Goal: Book appointment/travel/reservation

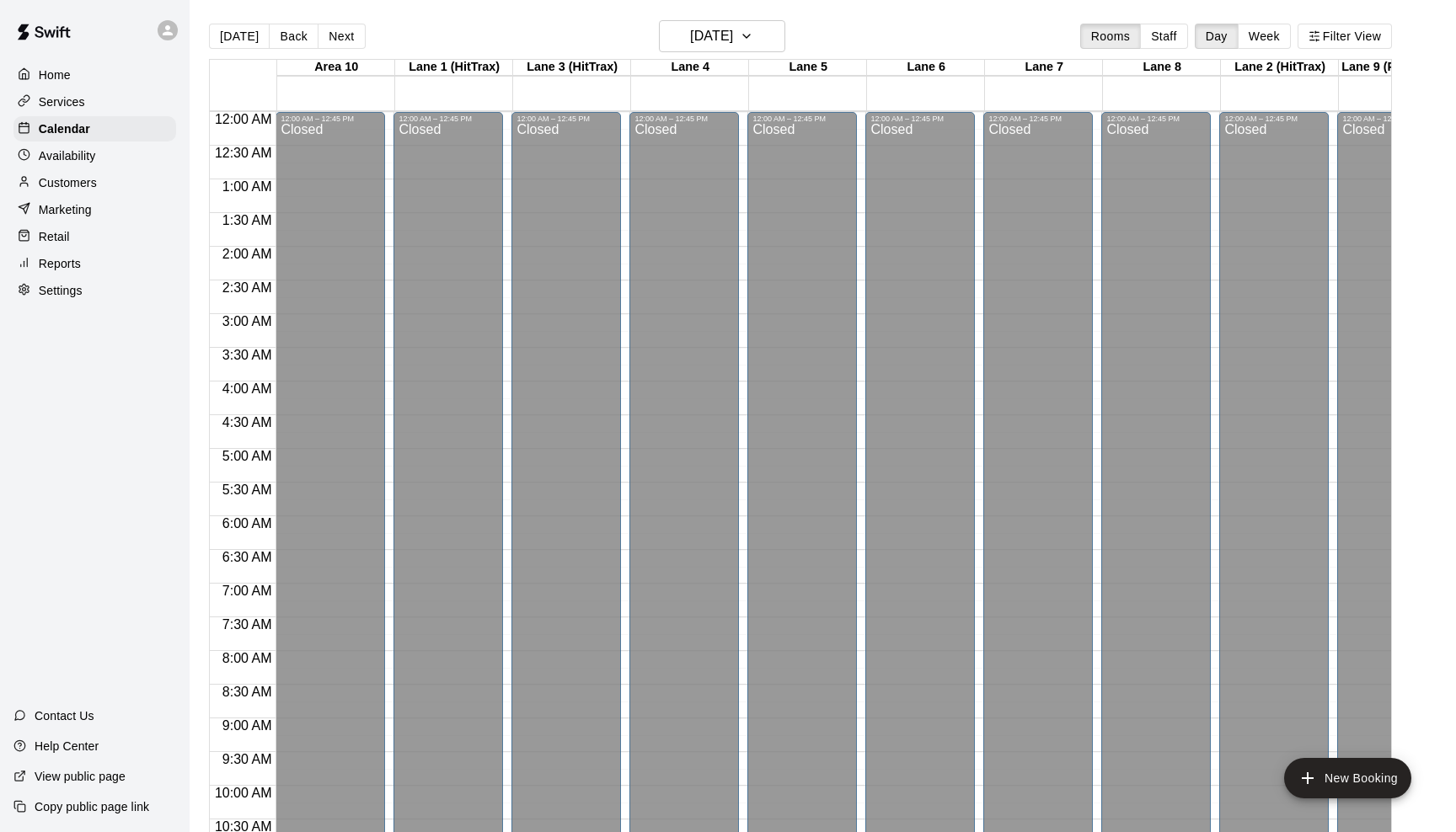
scroll to position [170, 0]
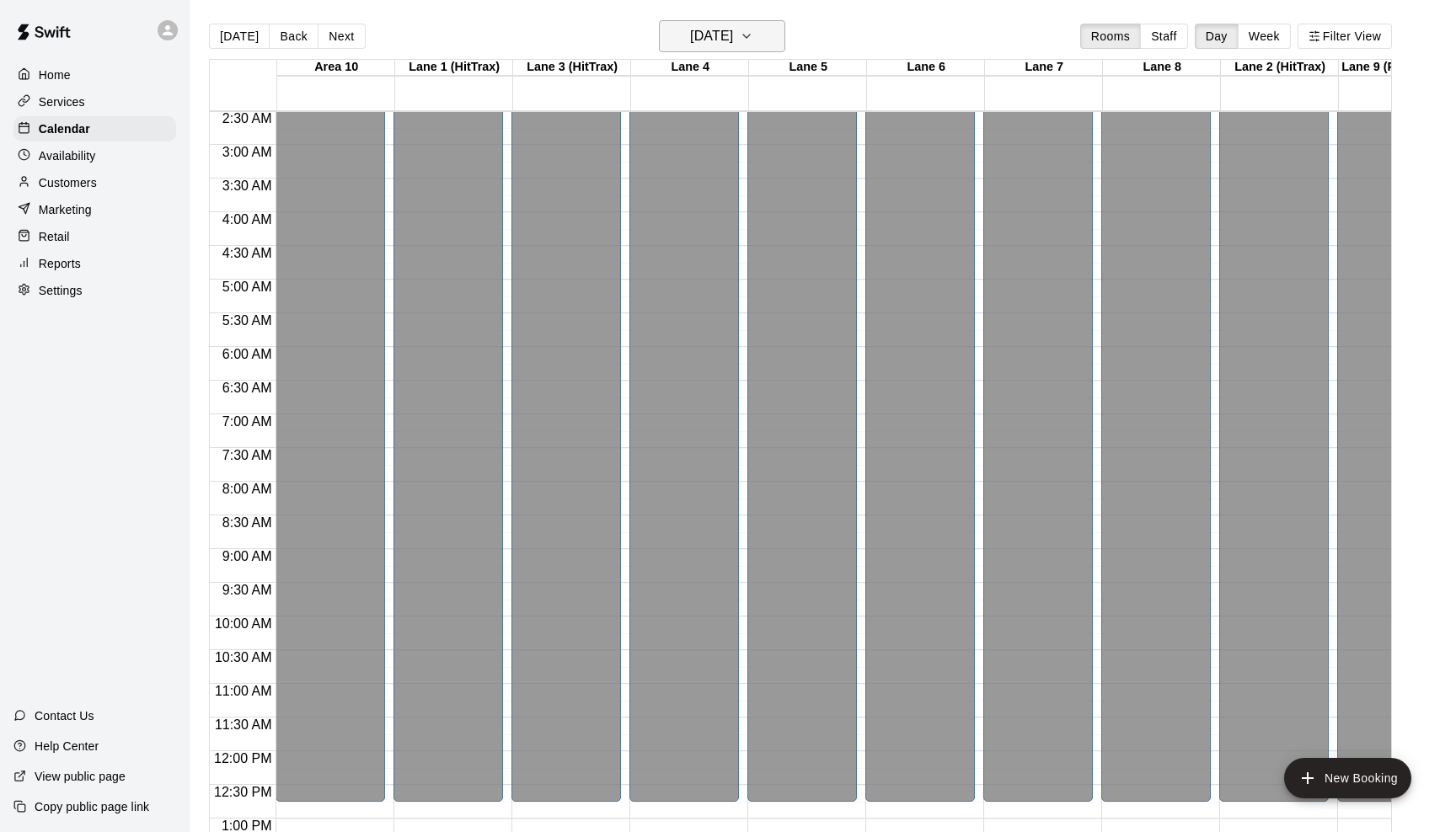
click at [754, 42] on icon "button" at bounding box center [747, 36] width 14 height 21
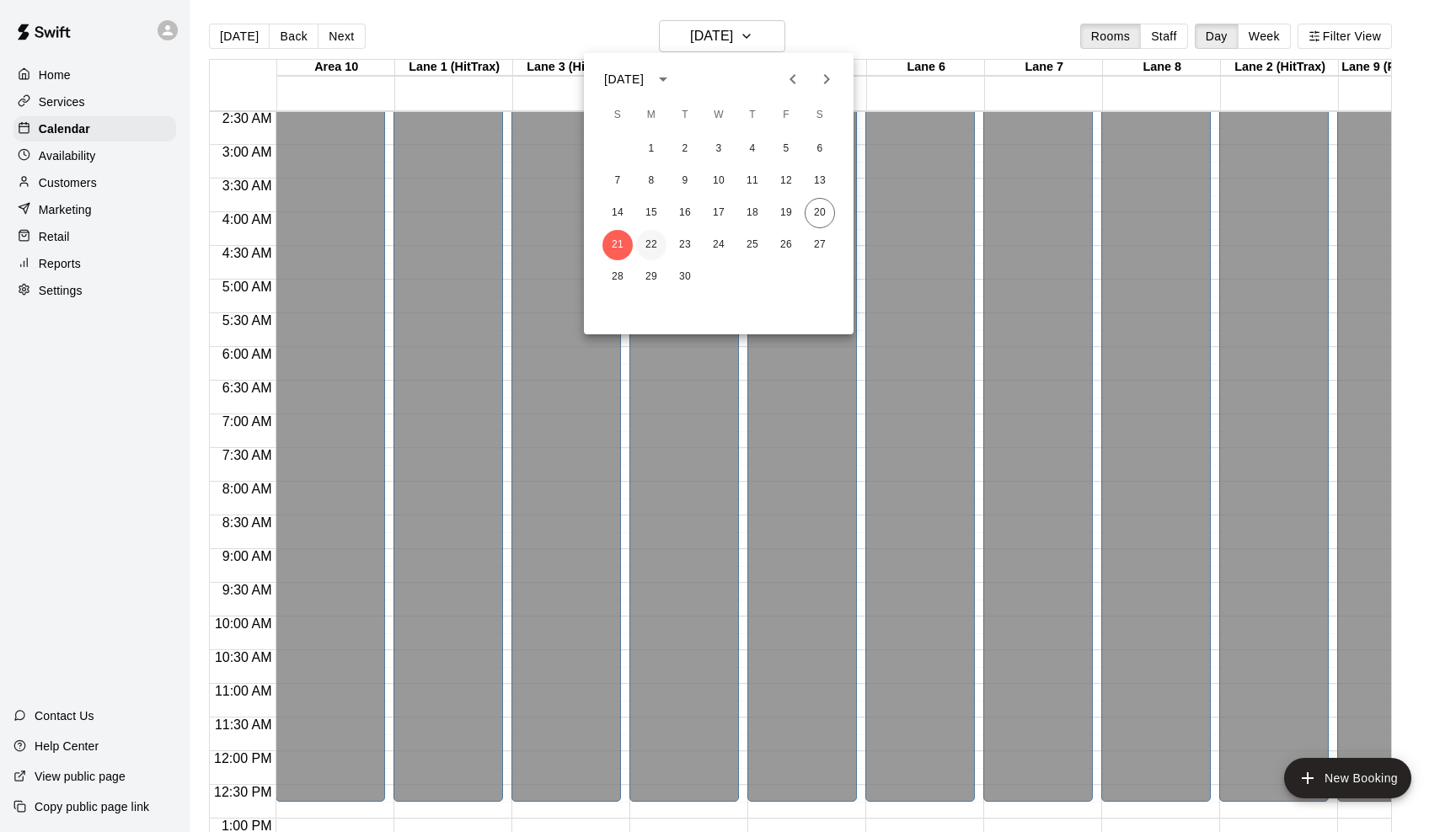
click at [650, 247] on button "22" at bounding box center [650, 244] width 30 height 30
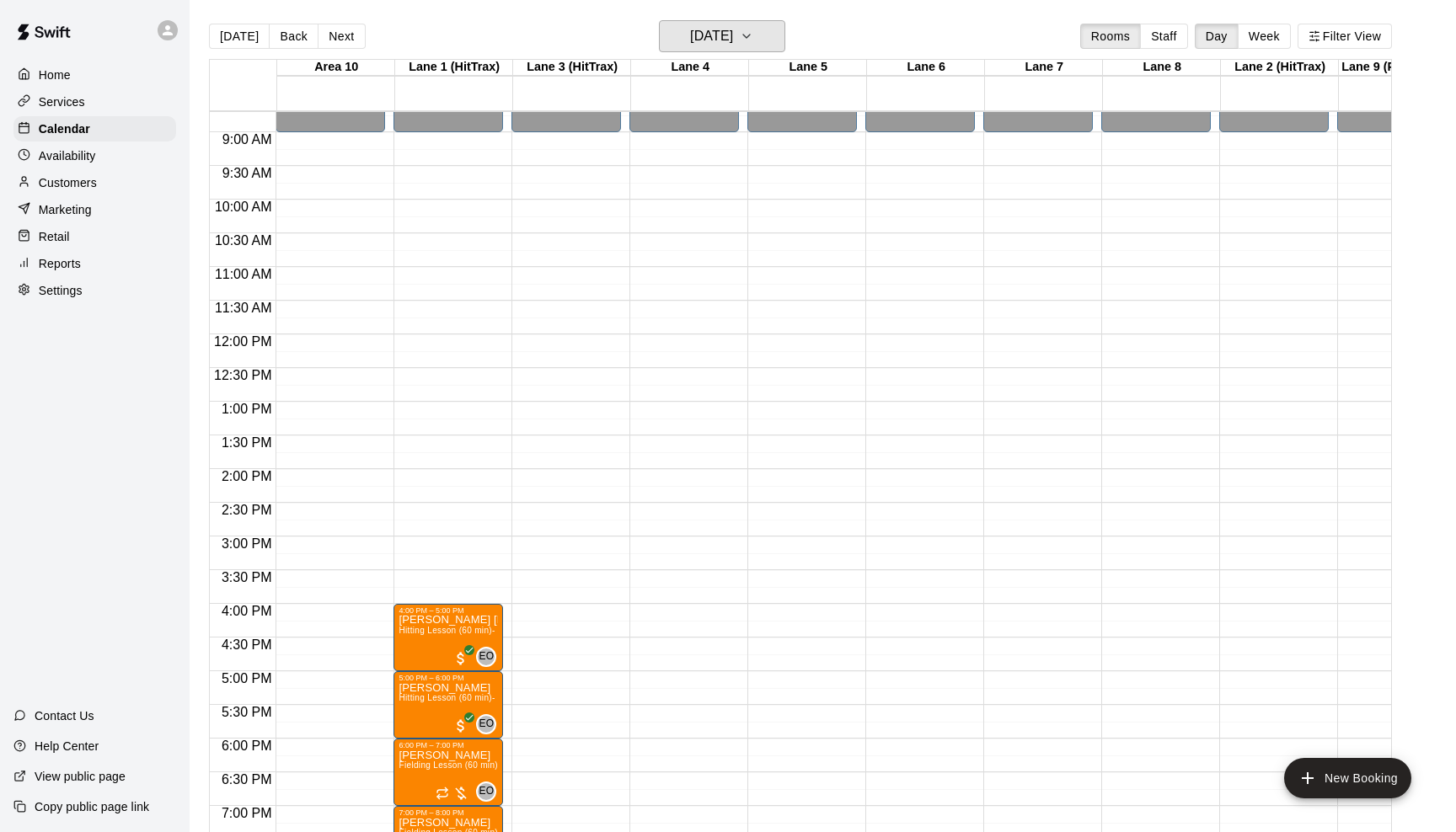
scroll to position [831, 0]
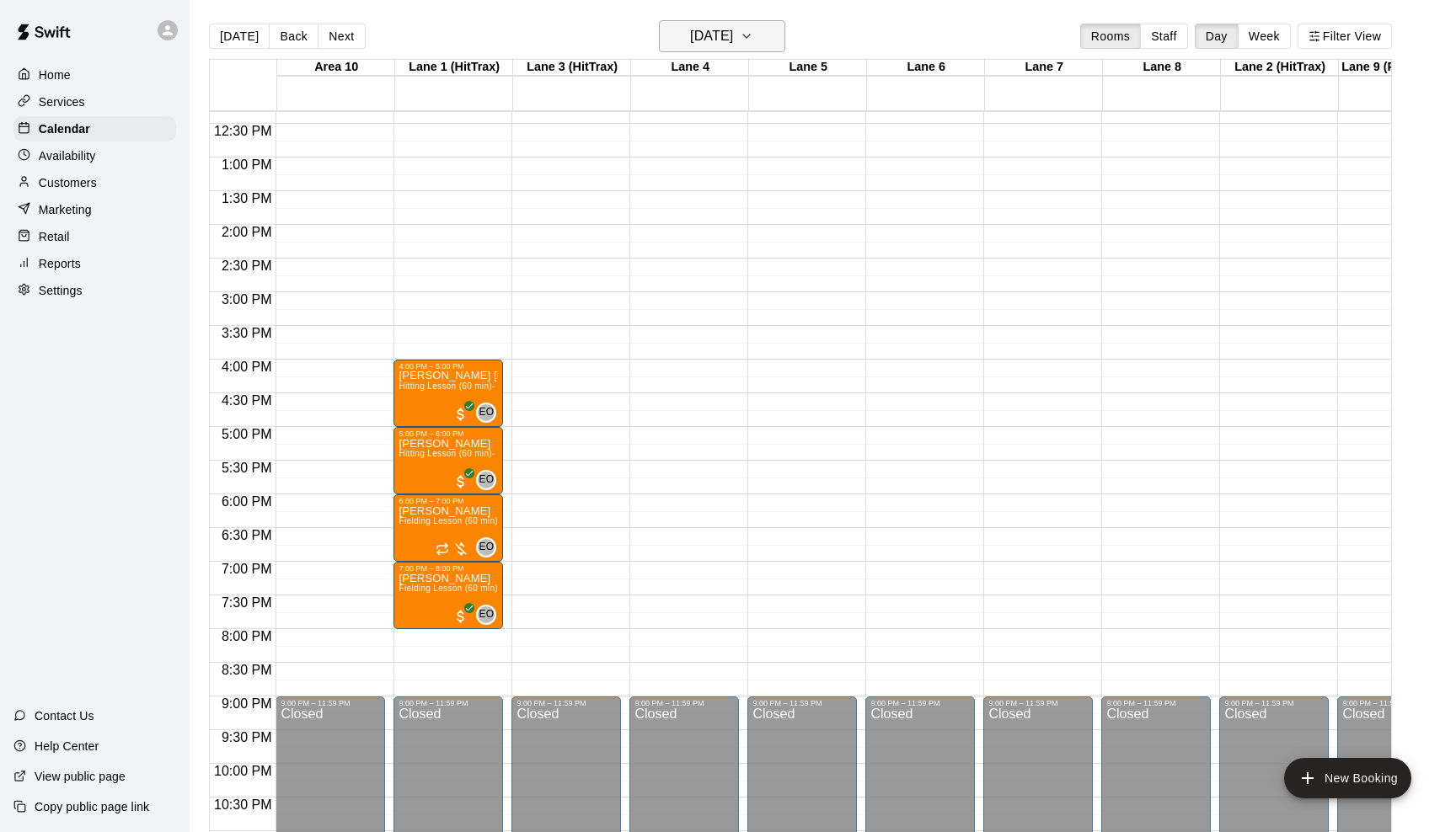
click at [754, 42] on icon "button" at bounding box center [747, 36] width 14 height 21
click at [679, 244] on button "23" at bounding box center [685, 244] width 30 height 30
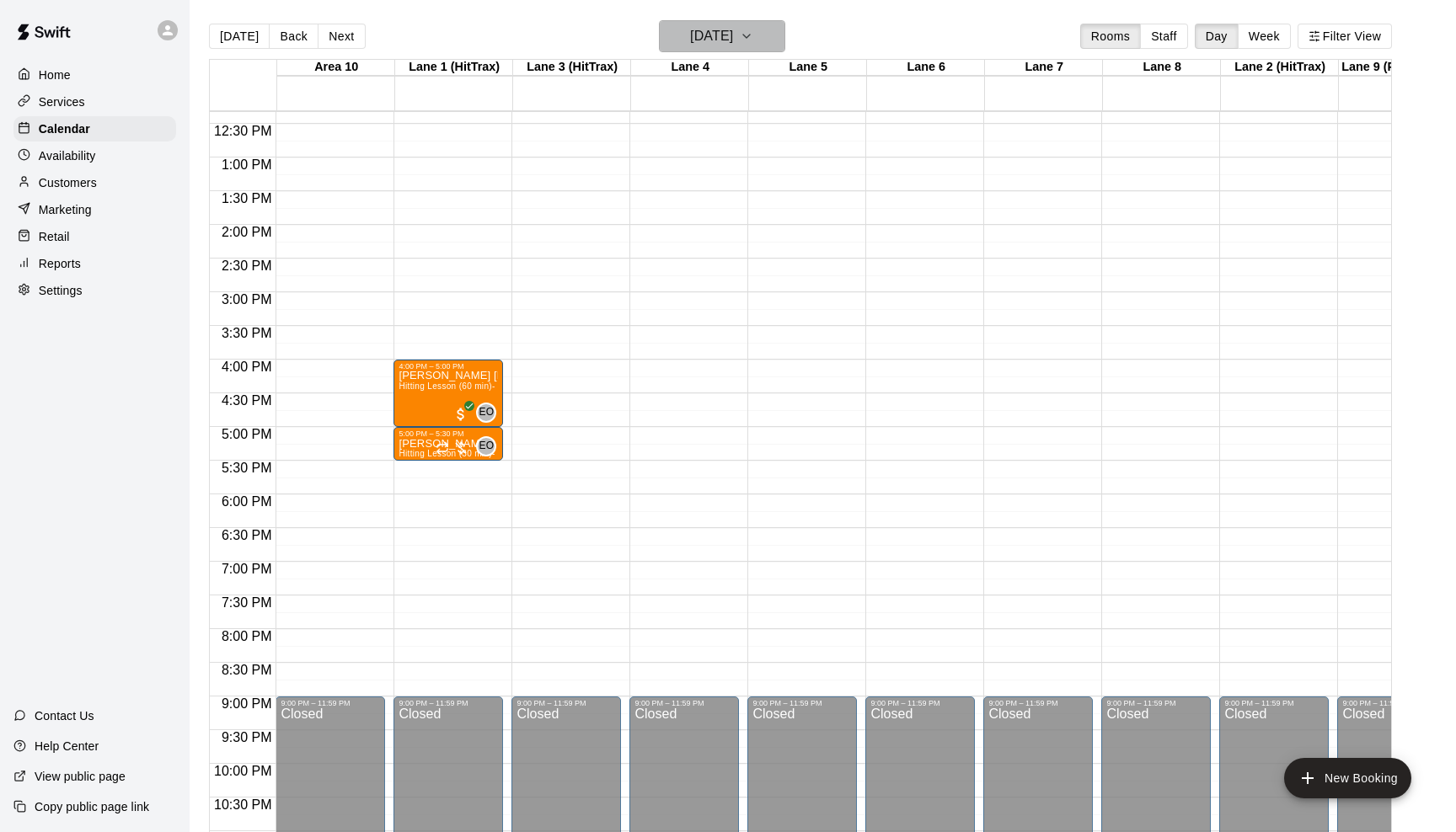
click at [754, 36] on icon "button" at bounding box center [747, 36] width 14 height 21
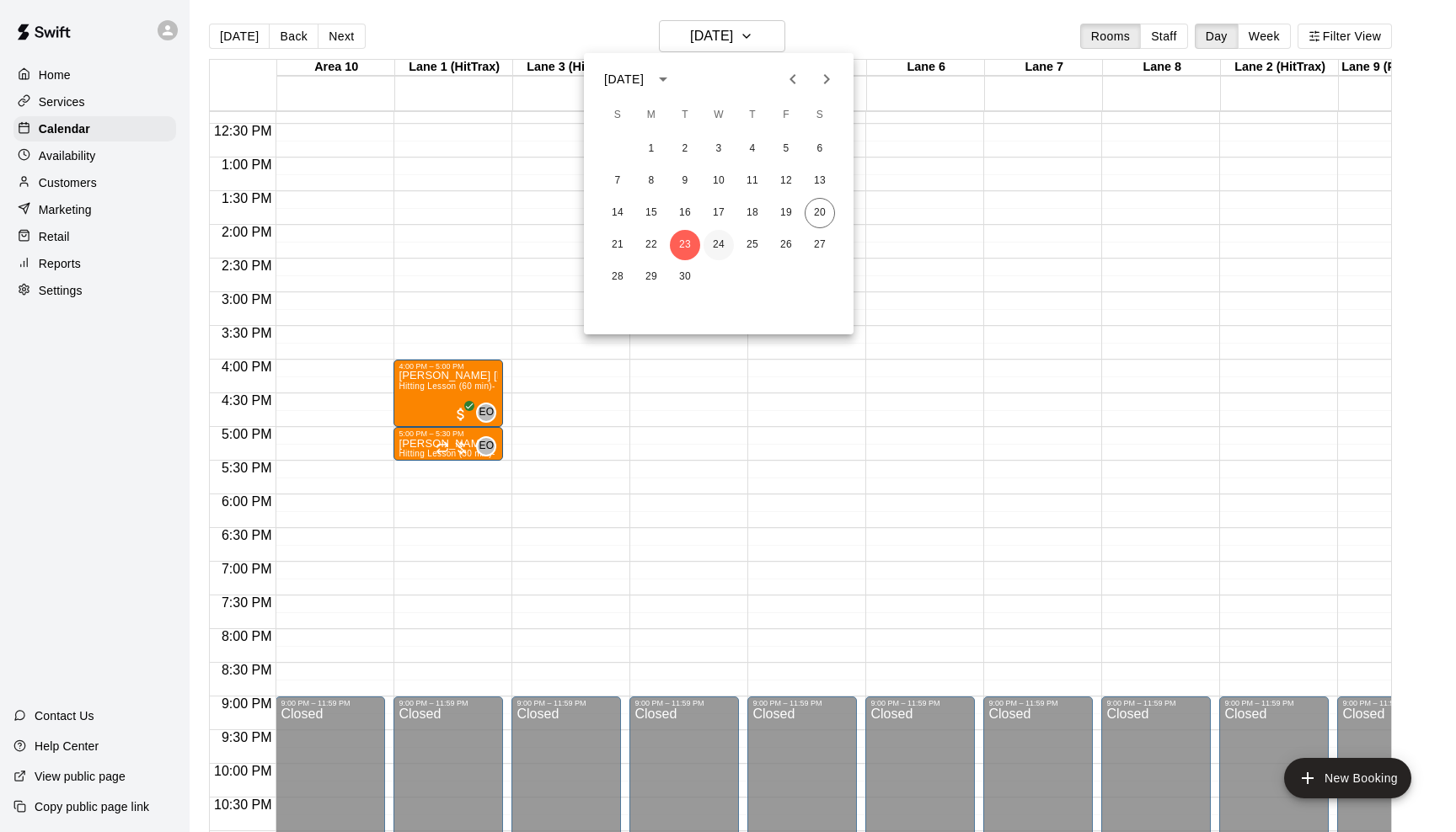
click at [718, 237] on button "24" at bounding box center [718, 244] width 30 height 30
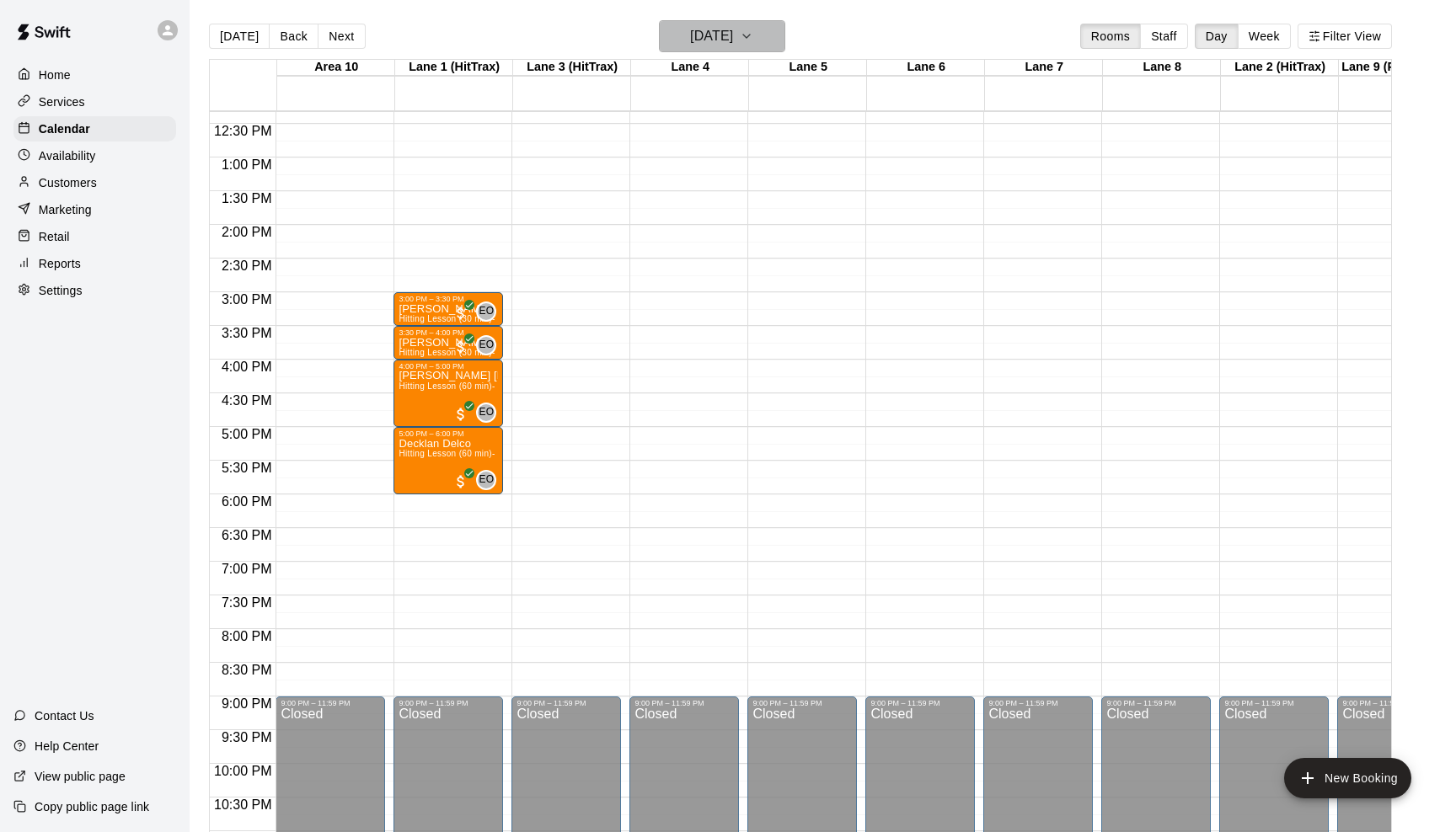
click at [750, 37] on icon "button" at bounding box center [746, 35] width 7 height 3
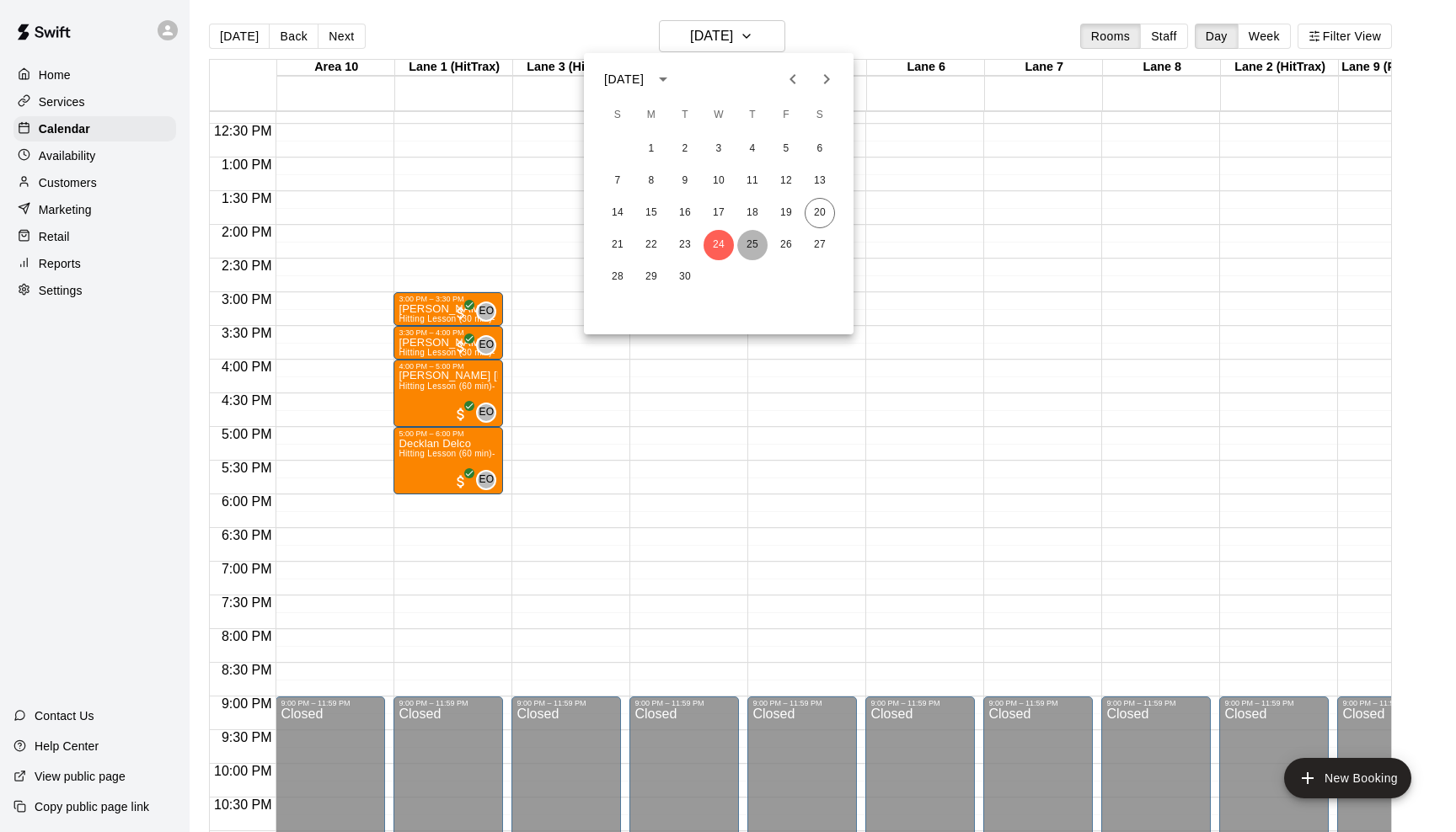
click at [756, 241] on button "25" at bounding box center [752, 244] width 30 height 30
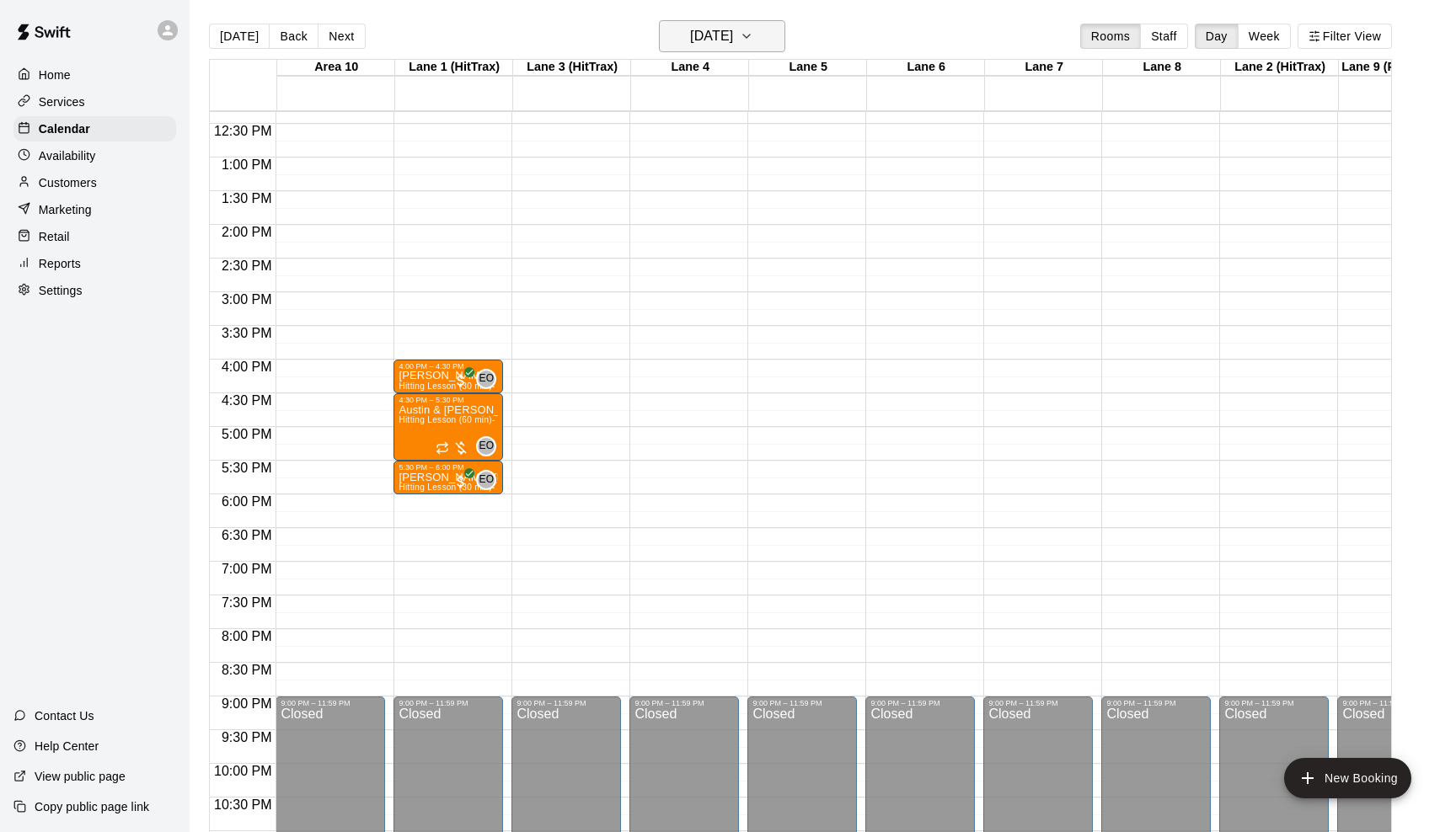
click at [750, 35] on icon "button" at bounding box center [746, 35] width 7 height 3
click at [783, 249] on button "26" at bounding box center [786, 244] width 30 height 30
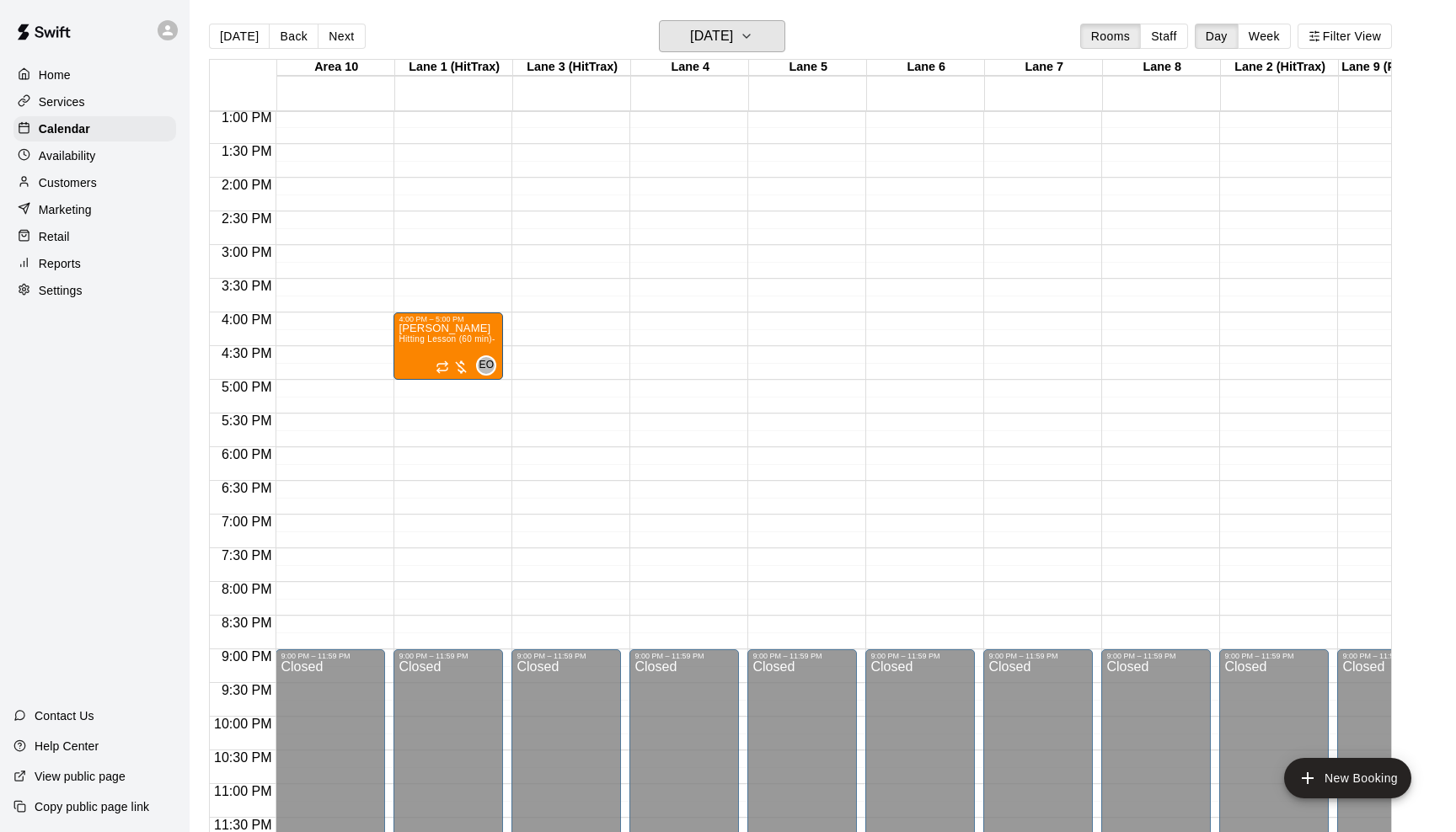
scroll to position [878, 0]
click at [754, 29] on icon "button" at bounding box center [747, 36] width 14 height 21
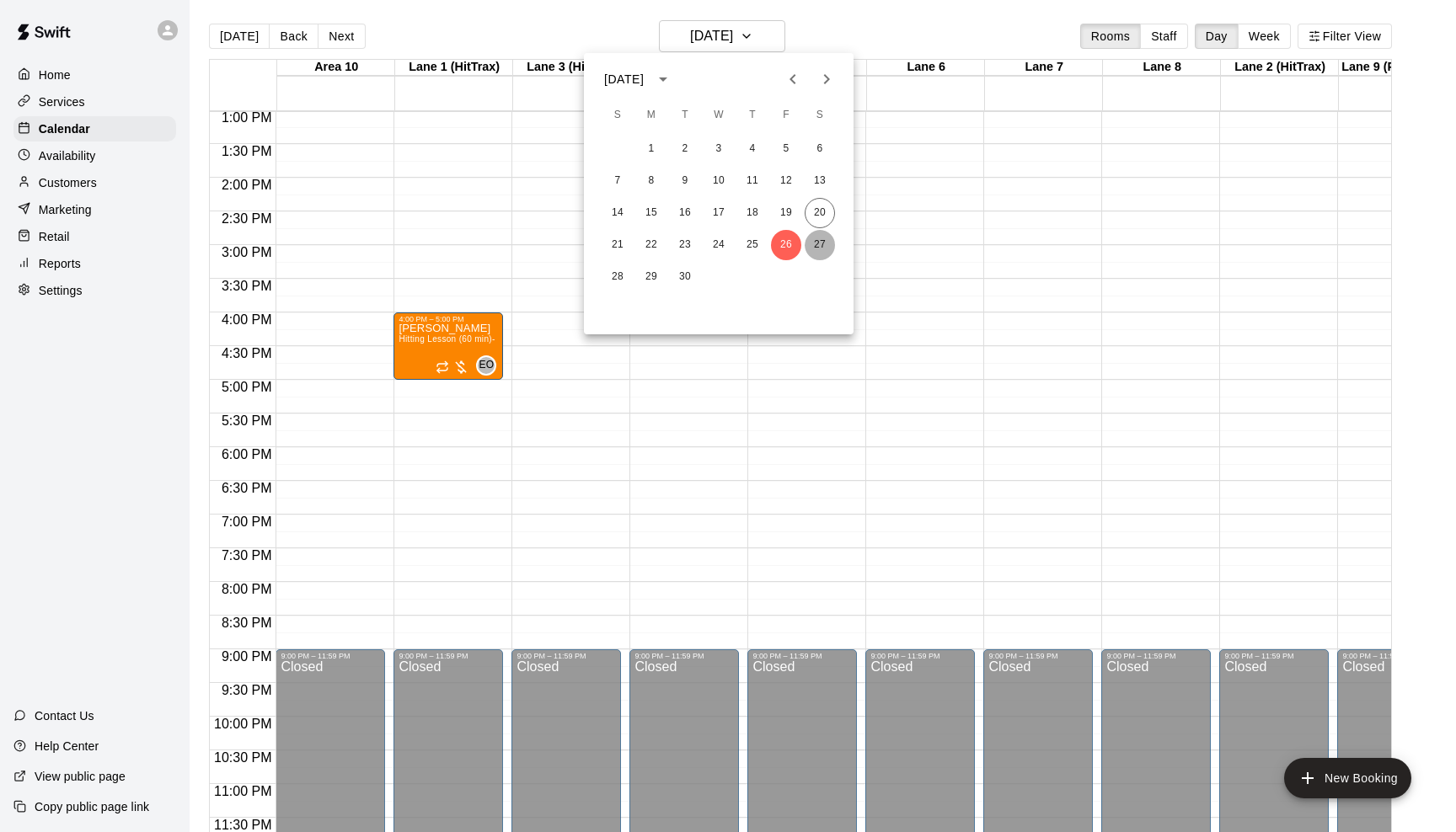
click at [806, 248] on button "27" at bounding box center [819, 244] width 30 height 30
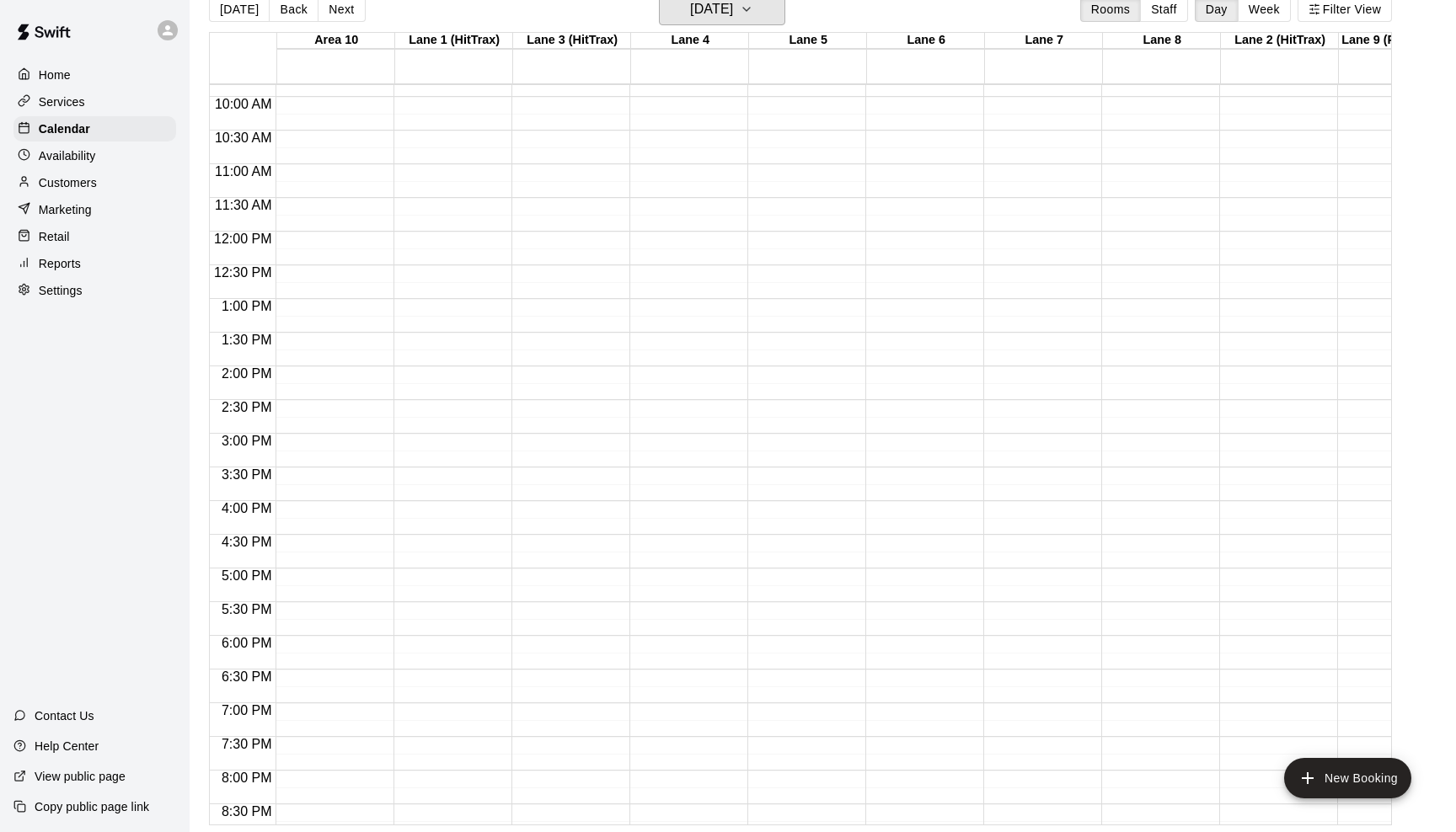
scroll to position [648, 0]
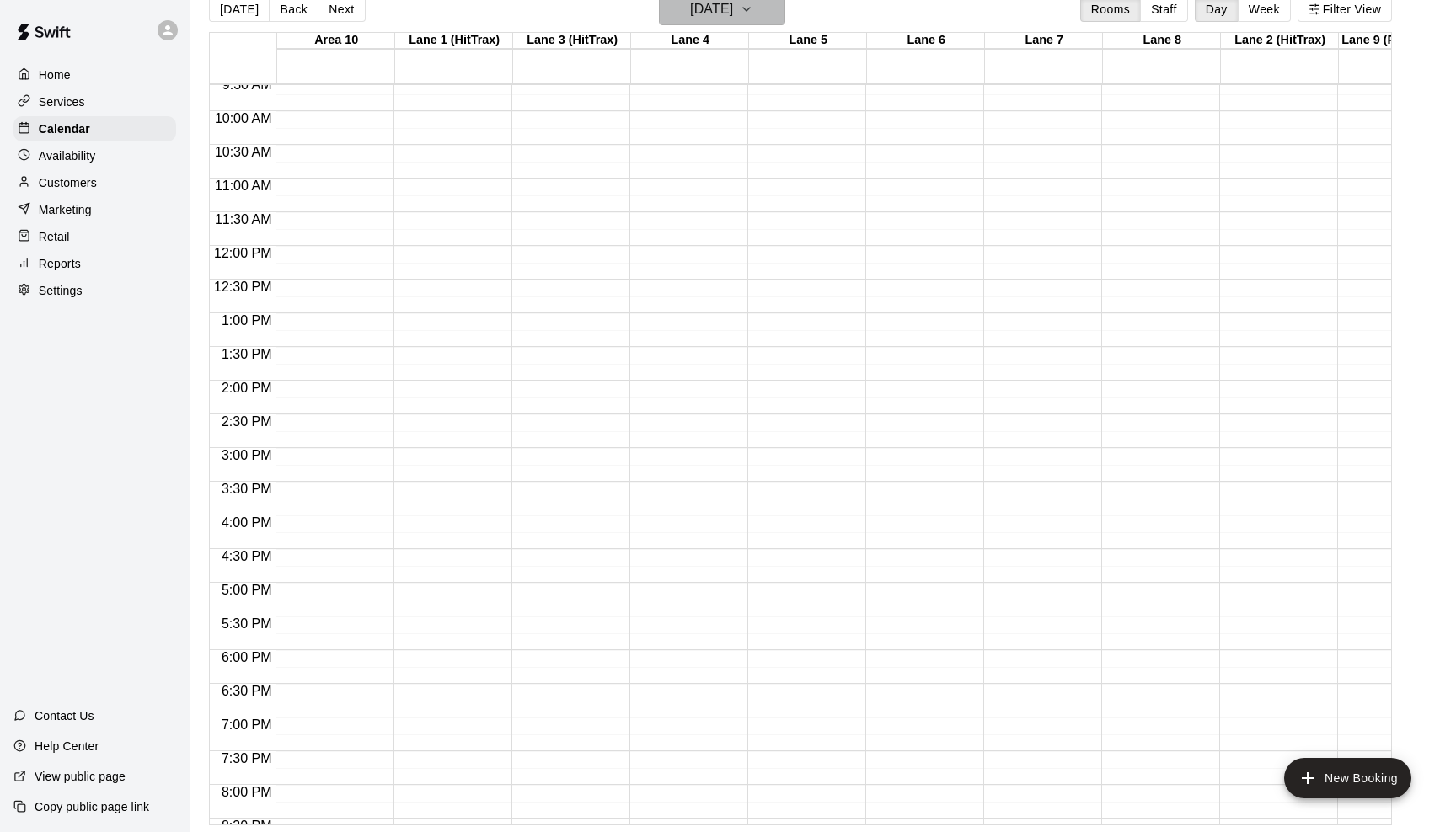
click at [754, 6] on icon "button" at bounding box center [747, 9] width 14 height 21
